Goal: Task Accomplishment & Management: Manage account settings

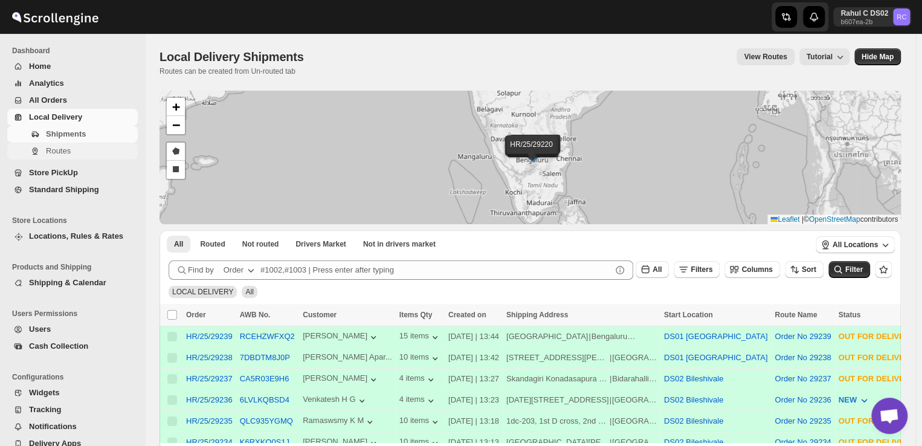
click at [66, 152] on span "Routes" at bounding box center [58, 150] width 25 height 9
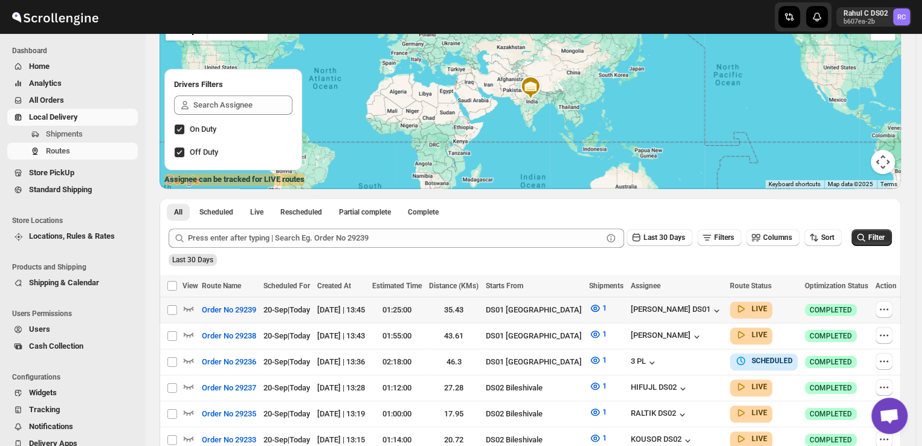
scroll to position [111, 0]
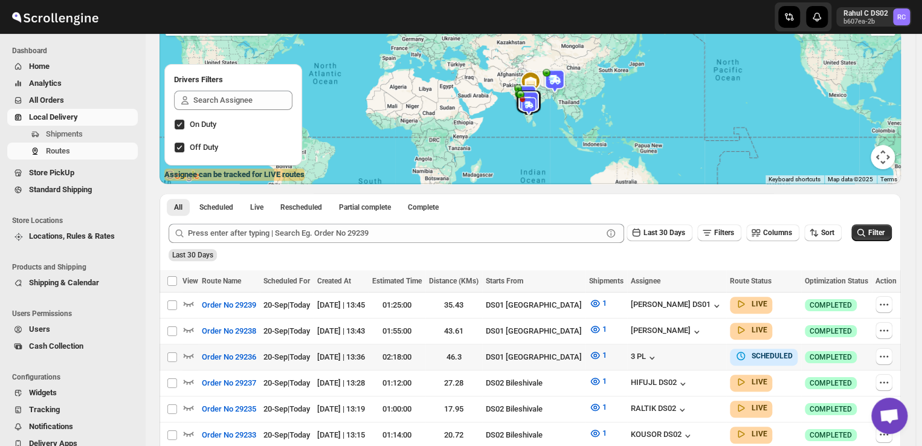
click at [726, 357] on td "Info SCHEDULED" at bounding box center [763, 357] width 75 height 26
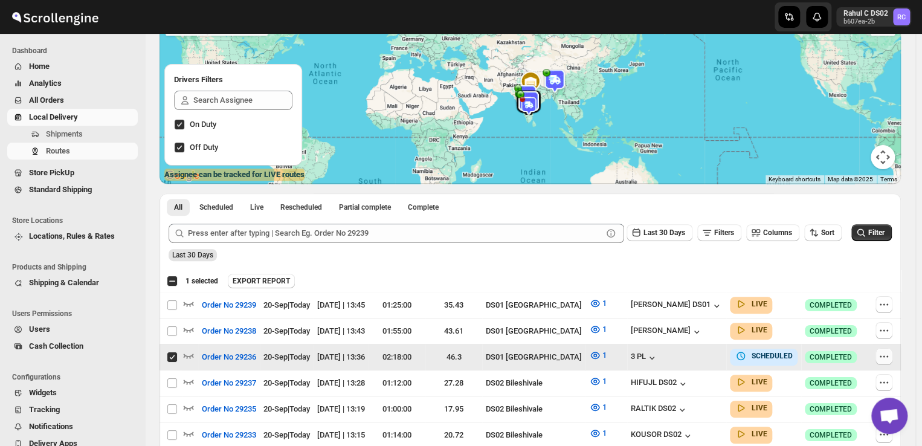
click at [890, 351] on icon "button" at bounding box center [884, 357] width 12 height 12
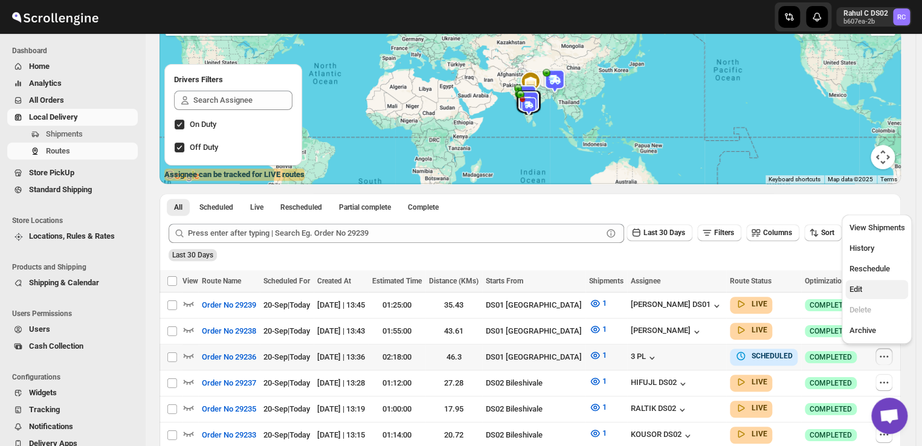
click at [855, 293] on span "Edit" at bounding box center [855, 289] width 13 height 9
checkbox input "true"
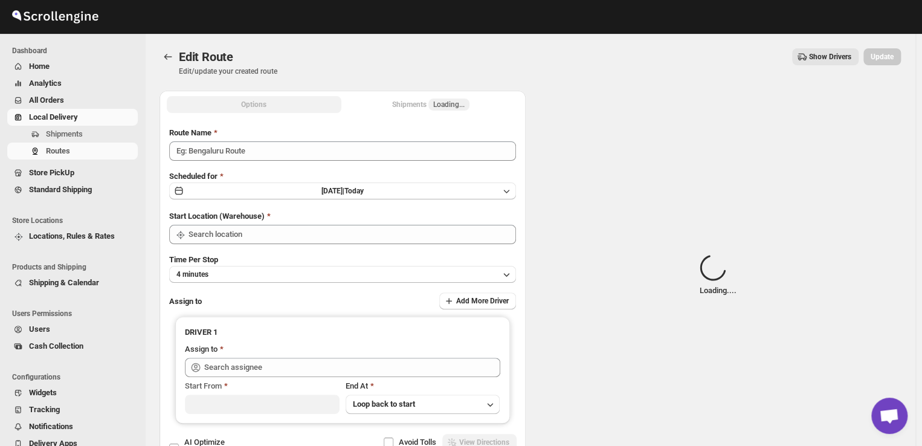
type input "Order No 29236"
type input "DS01 [GEOGRAPHIC_DATA]"
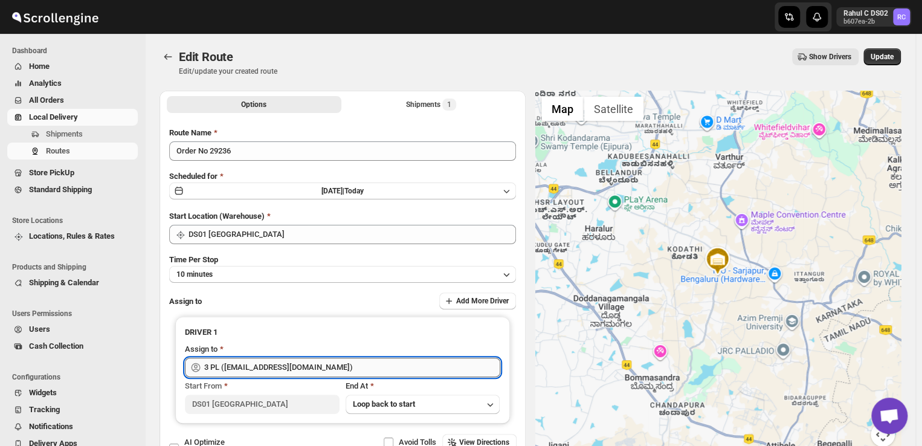
click at [302, 365] on input "3 PL (hello@home-run.co)" at bounding box center [352, 367] width 296 height 19
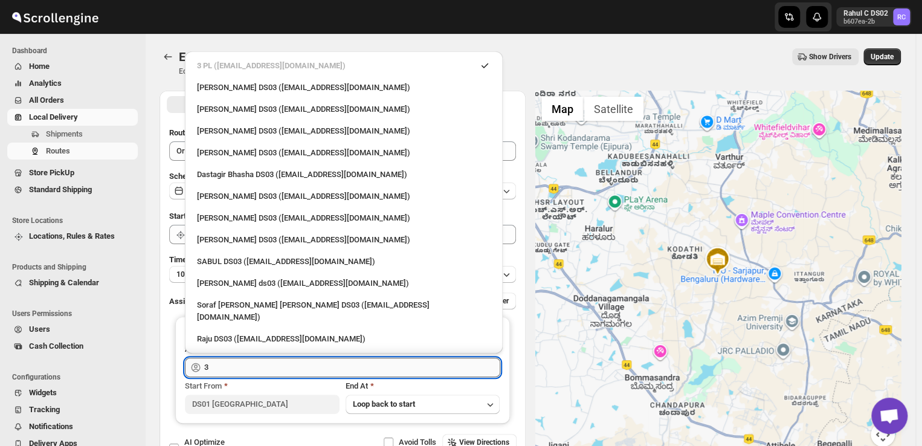
type input "3"
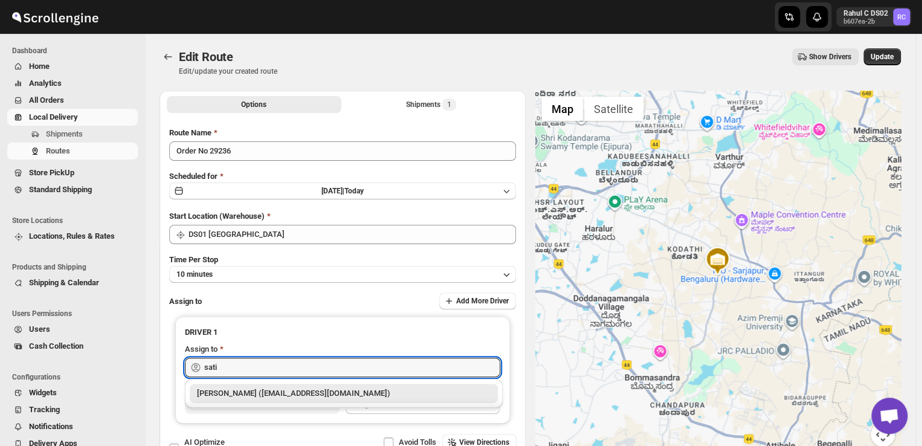
click at [306, 392] on div "Satish kumar veera (tehaxi9762@chaublog.com)" at bounding box center [344, 393] width 294 height 12
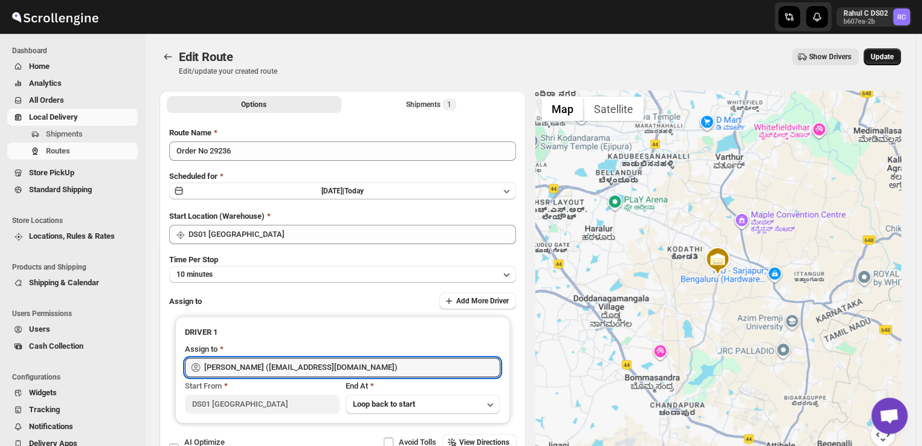
type input "Satish kumar veera (tehaxi9762@chaublog.com)"
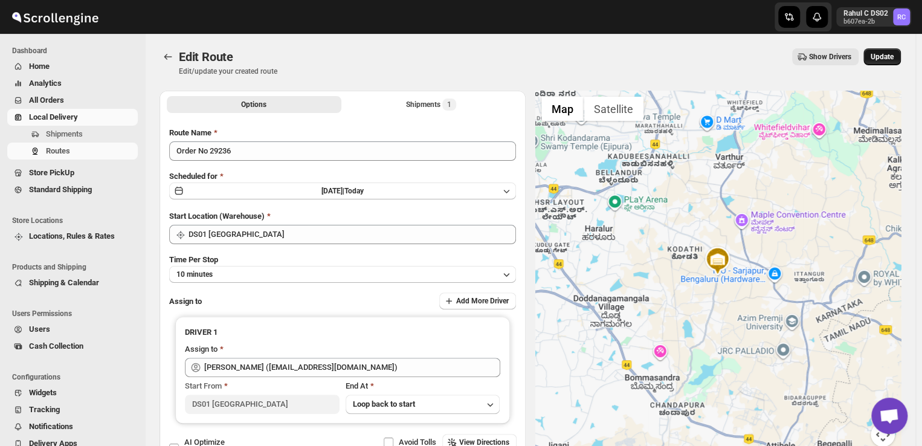
click at [893, 60] on span "Update" at bounding box center [882, 57] width 23 height 10
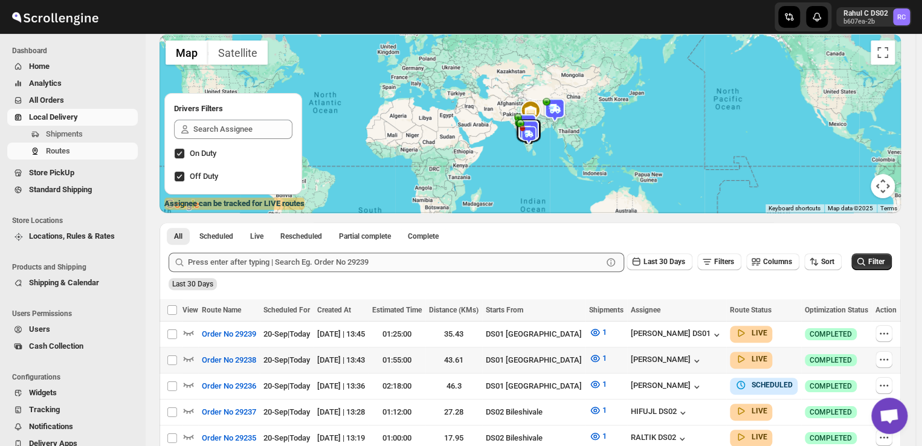
scroll to position [82, 0]
click at [98, 132] on span "Shipments" at bounding box center [90, 134] width 89 height 12
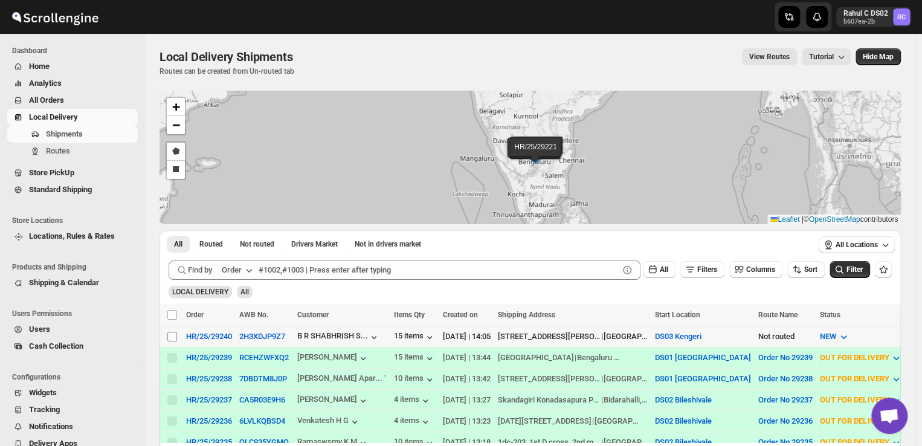
click at [172, 337] on input "Select shipment" at bounding box center [172, 337] width 10 height 10
checkbox input "true"
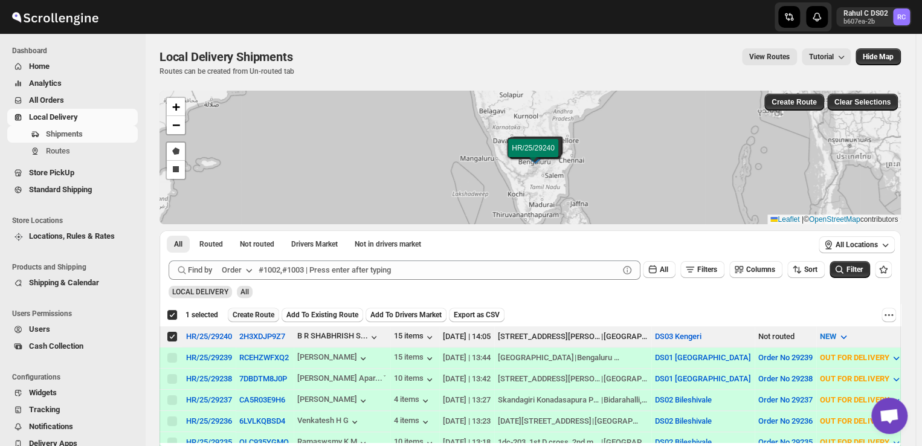
click at [263, 311] on span "Create Route" at bounding box center [254, 315] width 42 height 10
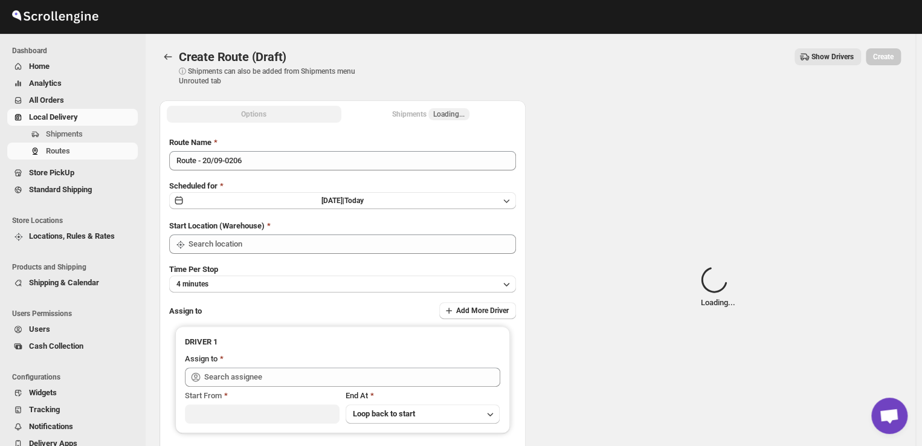
type input "DS03 Kengeri"
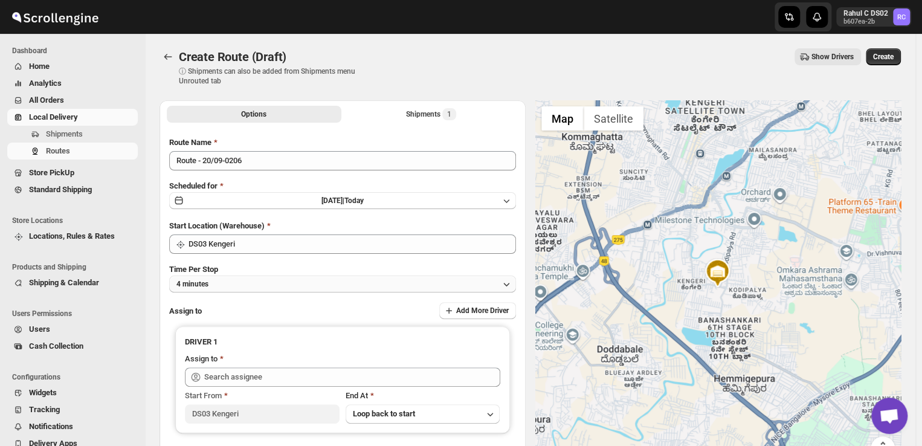
click at [236, 283] on button "4 minutes" at bounding box center [342, 284] width 347 height 17
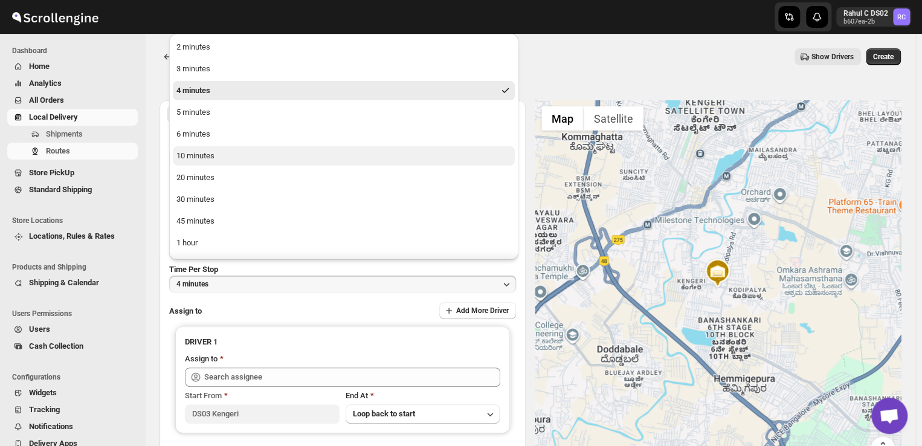
click at [195, 155] on div "10 minutes" at bounding box center [195, 156] width 38 height 12
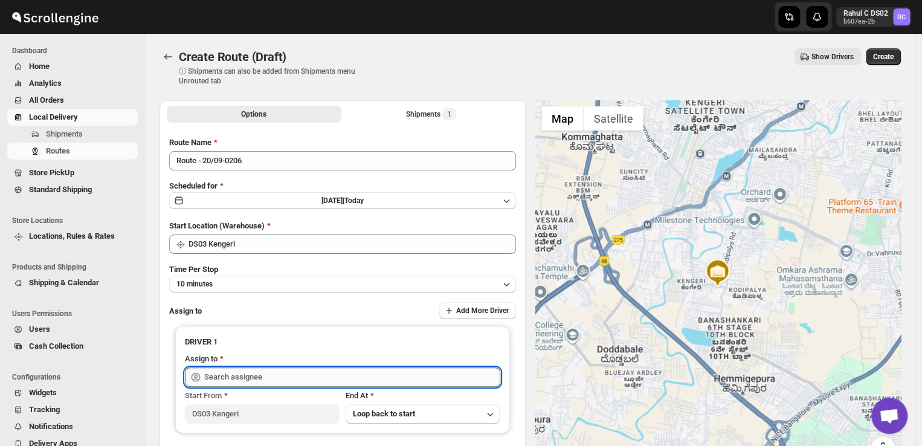
click at [279, 380] on input "text" at bounding box center [352, 376] width 296 height 19
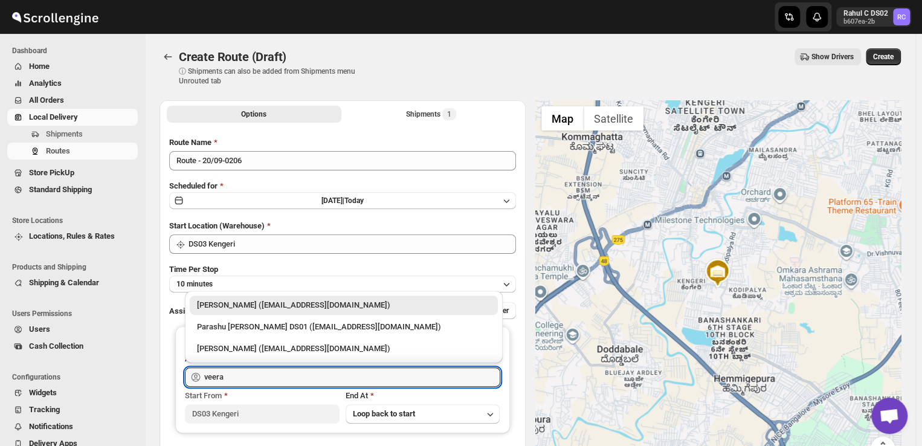
click at [312, 305] on div "Veera Kesavan (xagos20938@boxmach.com)" at bounding box center [344, 305] width 294 height 12
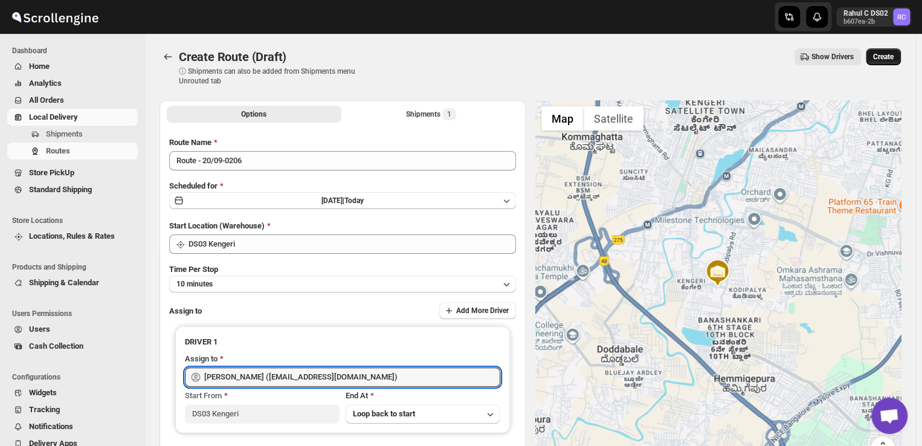
type input "Veera Kesavan (xagos20938@boxmach.com)"
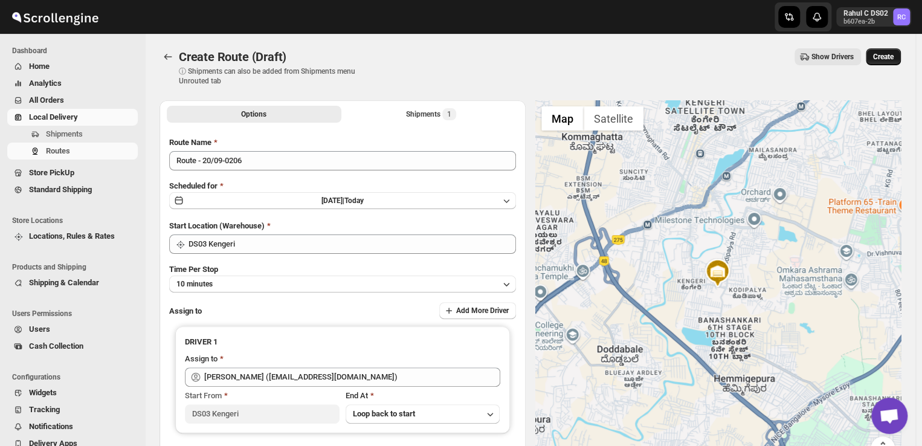
click at [885, 53] on span "Create" at bounding box center [883, 57] width 21 height 10
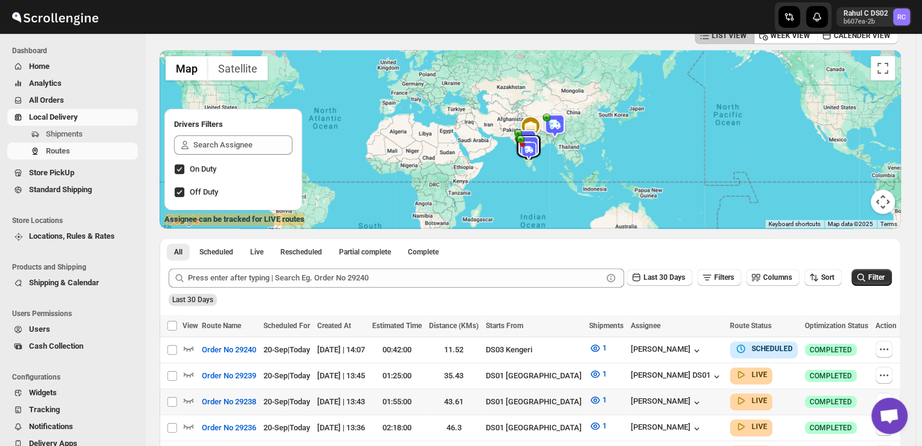
scroll to position [68, 0]
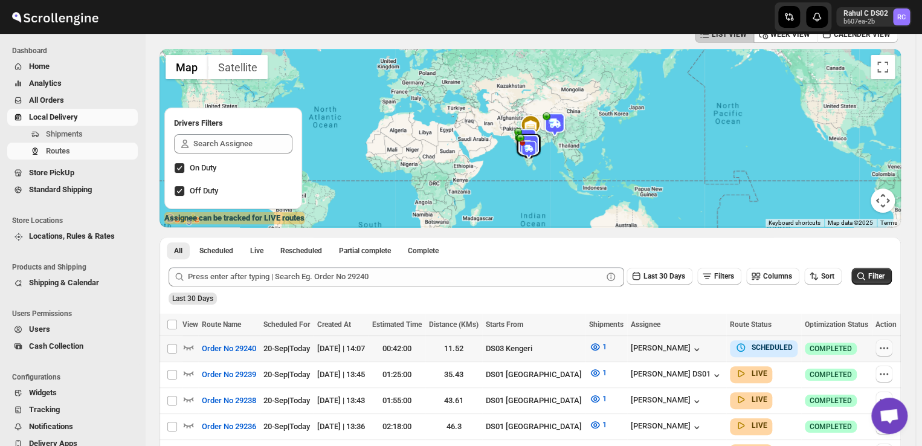
click at [884, 349] on icon "button" at bounding box center [884, 348] width 12 height 12
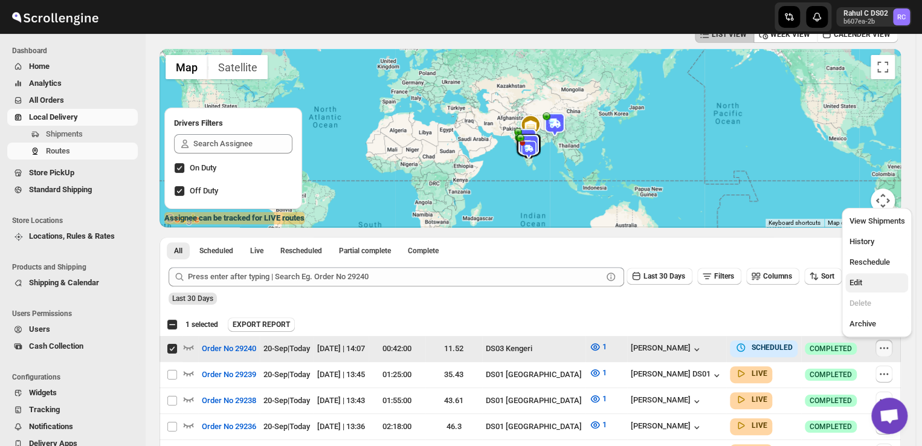
click at [866, 285] on span "Edit" at bounding box center [877, 283] width 56 height 12
checkbox input "false"
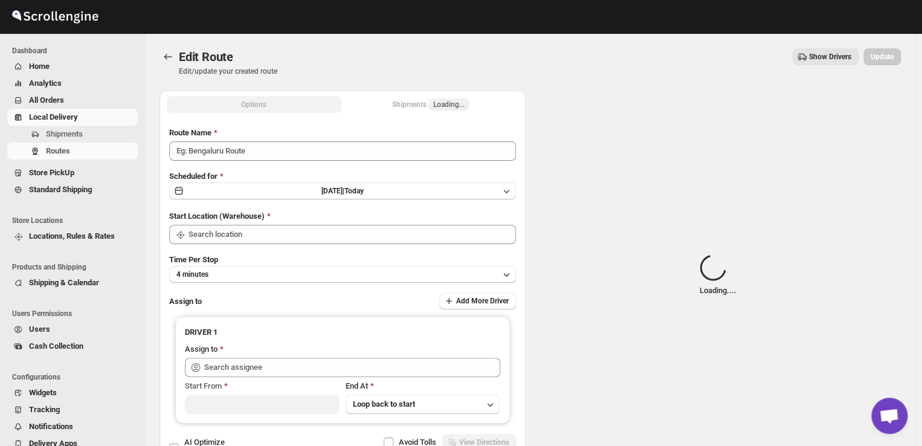
type input "Order No 29240"
type input "DS03 Kengeri"
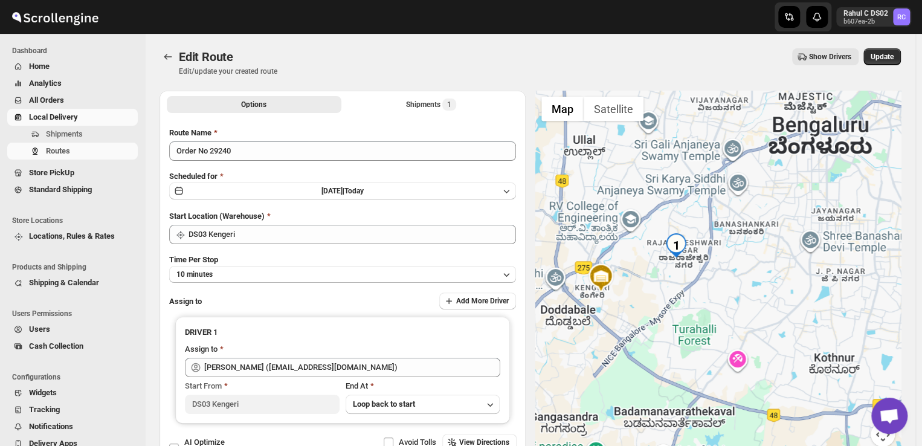
drag, startPoint x: 866, startPoint y: 285, endPoint x: 739, endPoint y: 302, distance: 128.0
click at [739, 302] on div at bounding box center [718, 276] width 366 height 370
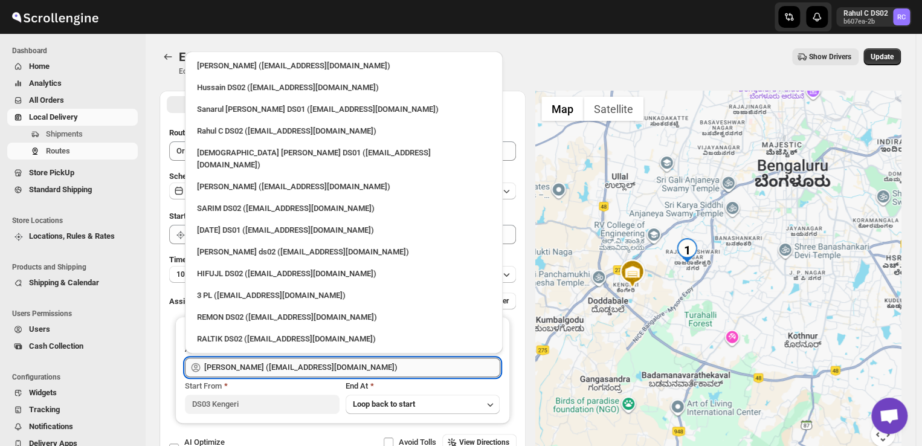
click at [362, 367] on input "Veera Kesavan (xagos20938@boxmach.com)" at bounding box center [352, 367] width 296 height 19
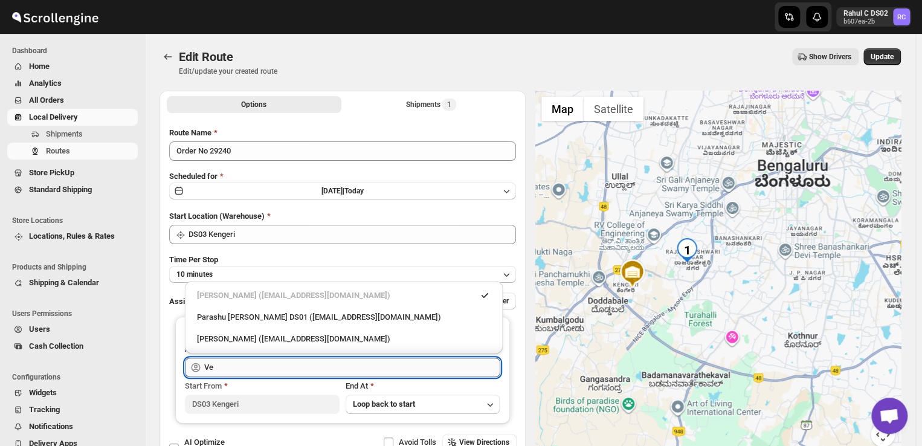
type input "V"
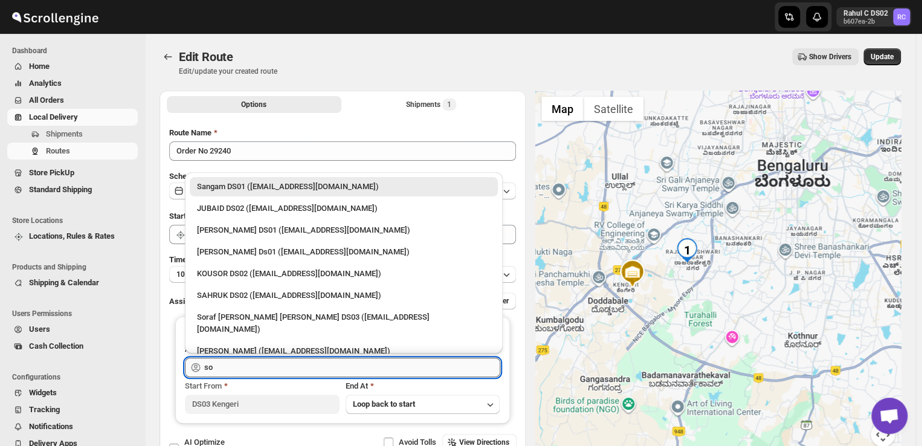
click at [215, 366] on input "so" at bounding box center [352, 367] width 296 height 19
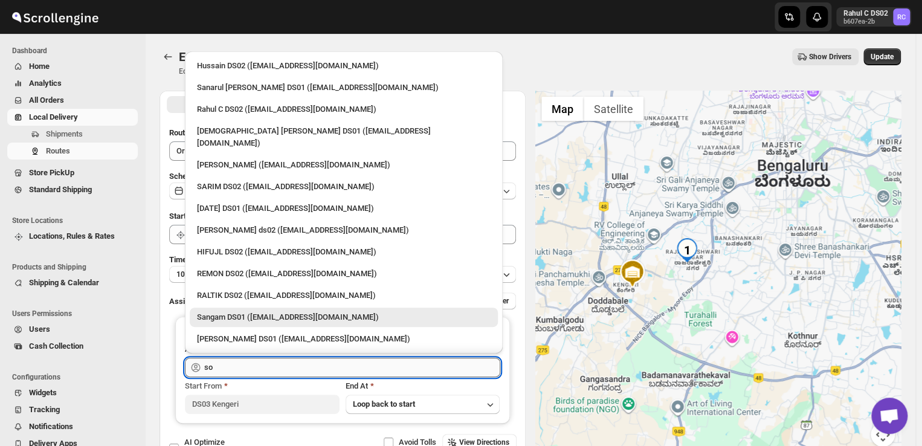
type input "s"
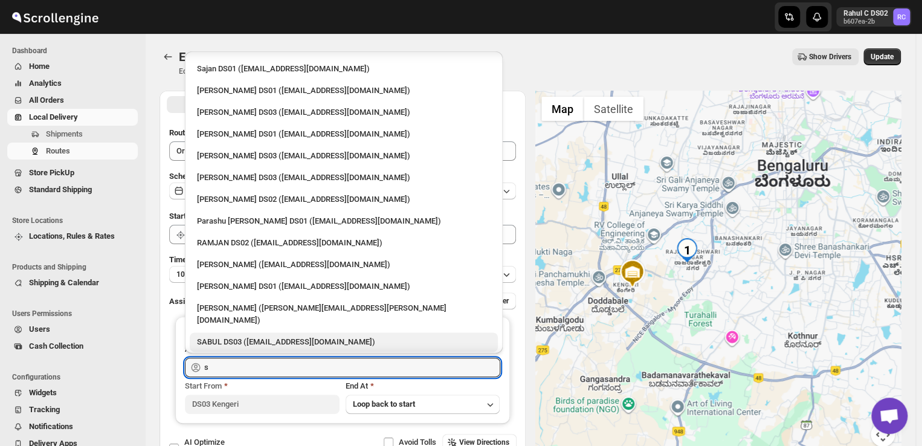
scroll to position [719, 0]
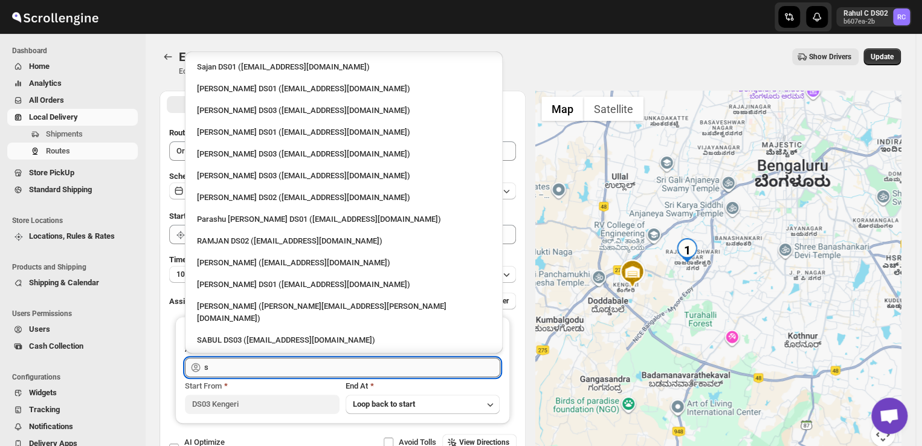
click at [228, 367] on input "s" at bounding box center [352, 367] width 296 height 19
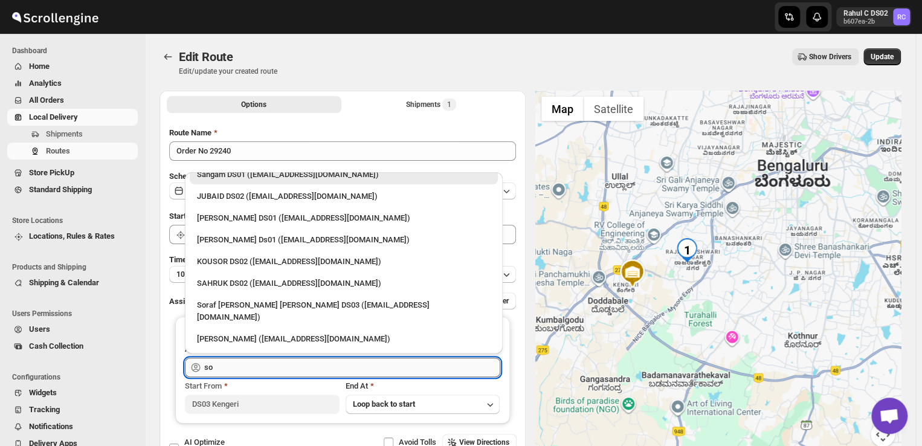
scroll to position [0, 0]
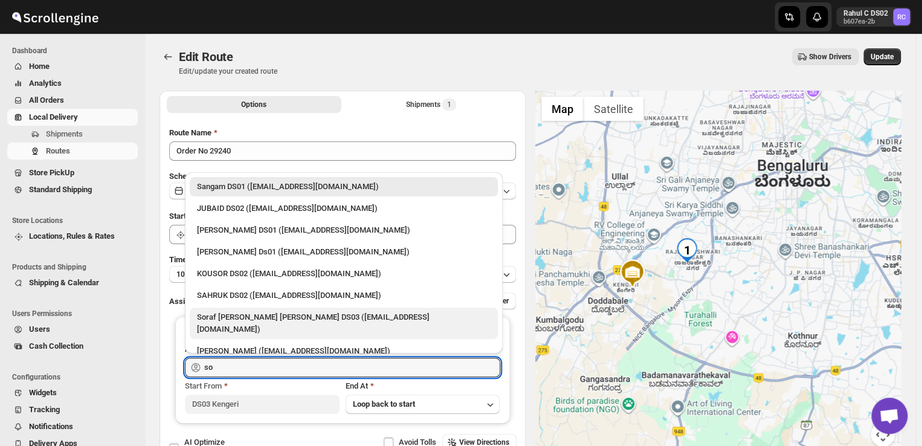
click at [335, 319] on div "Soraf uddin lasker DS03 (pofir49959@dextrago.com)" at bounding box center [344, 323] width 294 height 24
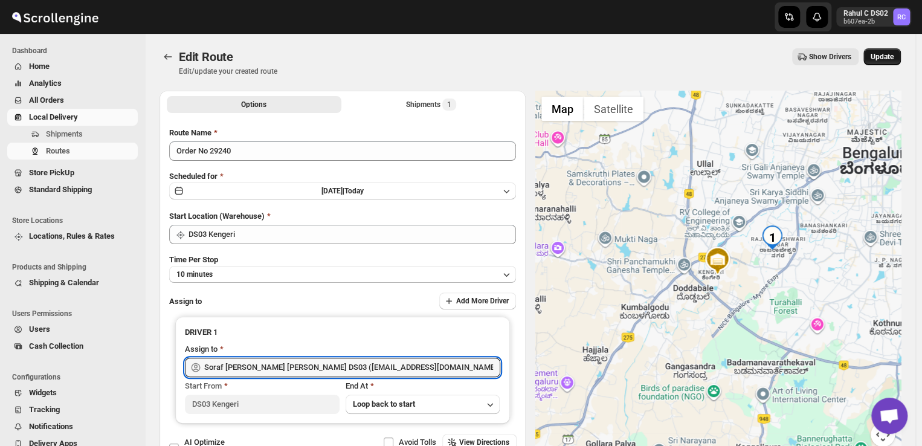
type input "Soraf uddin lasker DS03 (pofir49959@dextrago.com)"
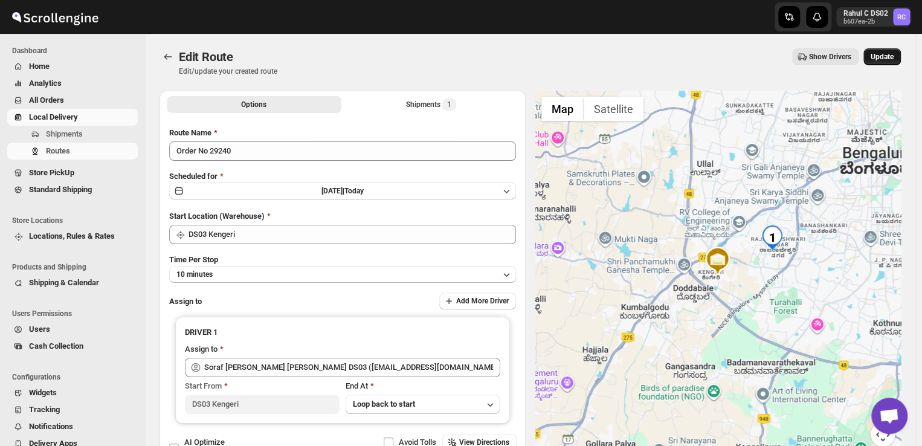
click at [881, 59] on span "Update" at bounding box center [882, 57] width 23 height 10
